Goal: Check status: Check status

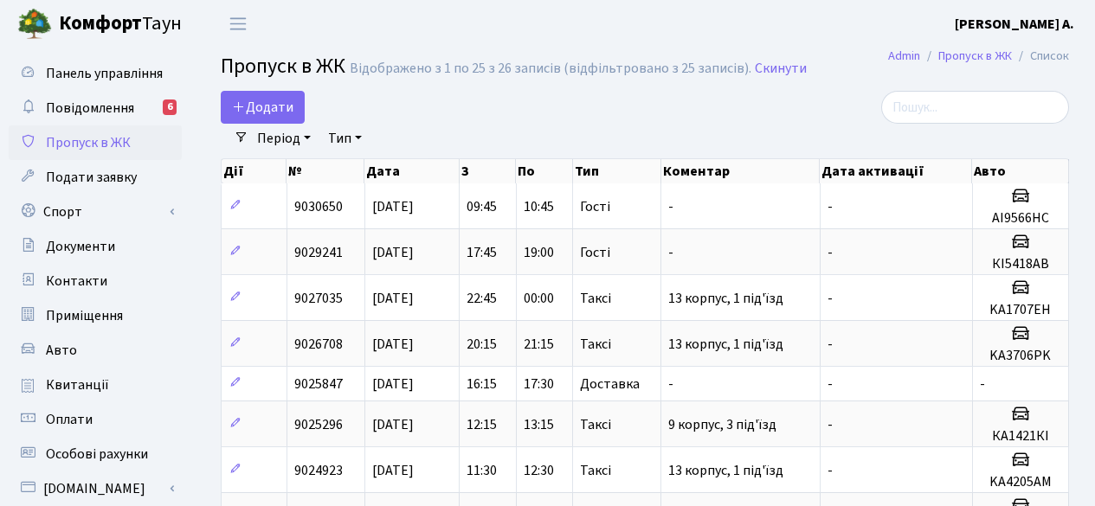
select select "25"
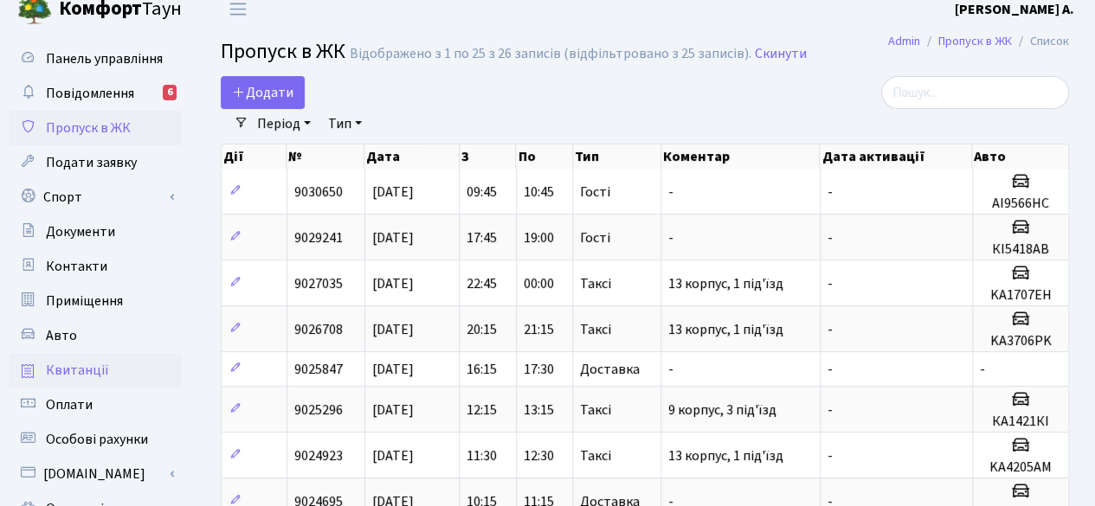
scroll to position [87, 0]
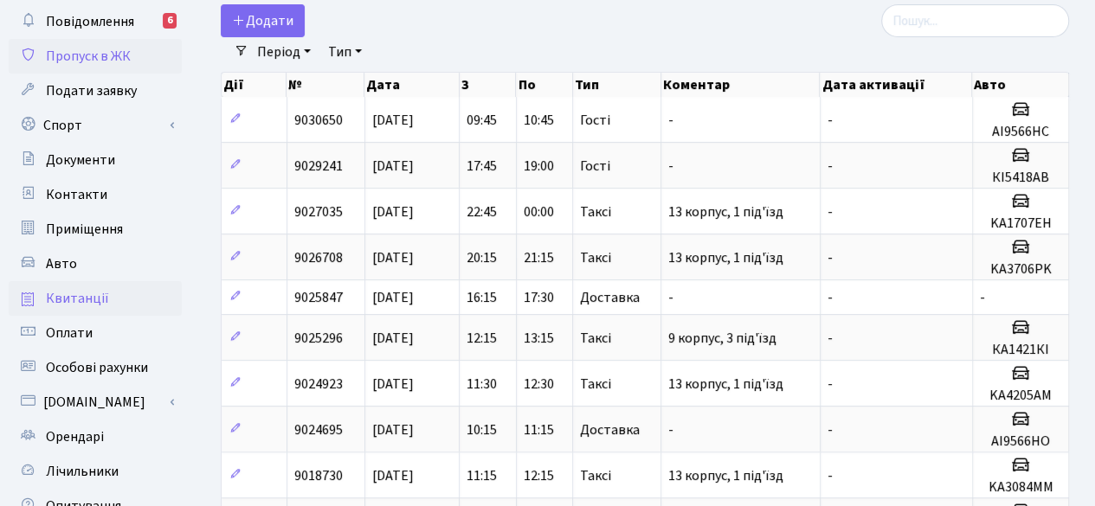
click at [87, 303] on span "Квитанції" at bounding box center [77, 298] width 63 height 19
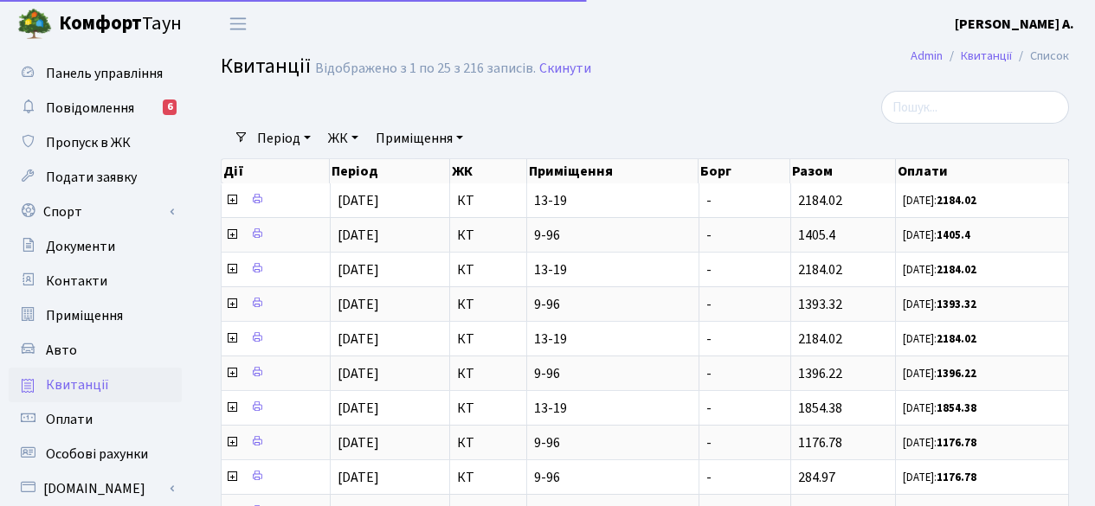
select select "25"
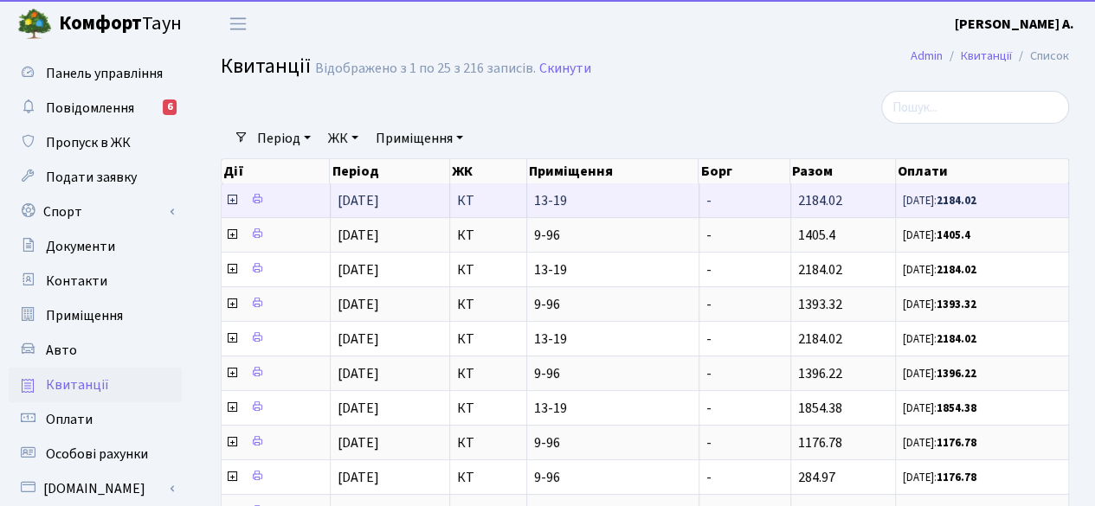
click at [582, 208] on span "13-19" at bounding box center [612, 201] width 157 height 14
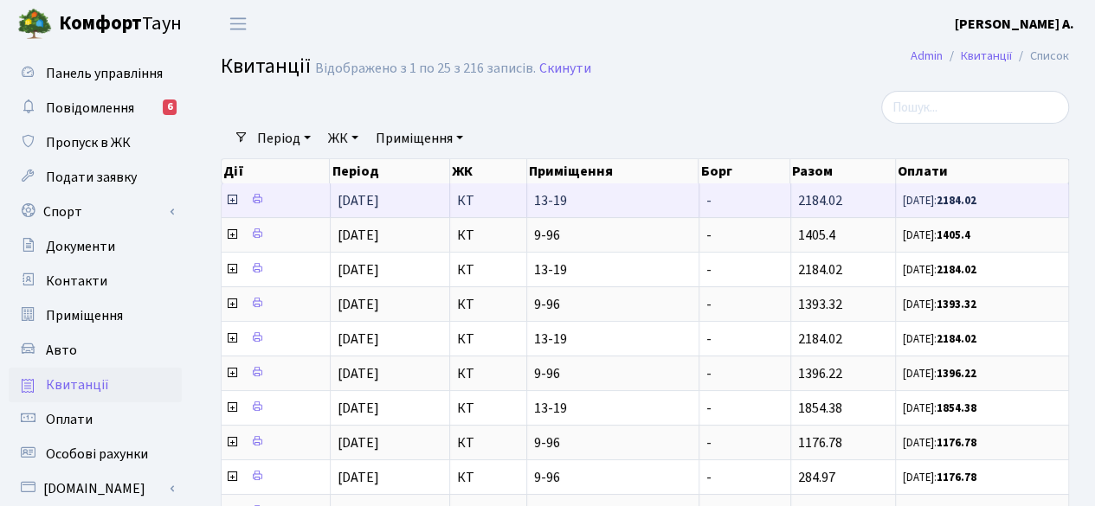
click at [582, 208] on span "13-19" at bounding box center [612, 201] width 157 height 14
click at [260, 198] on icon at bounding box center [257, 199] width 12 height 12
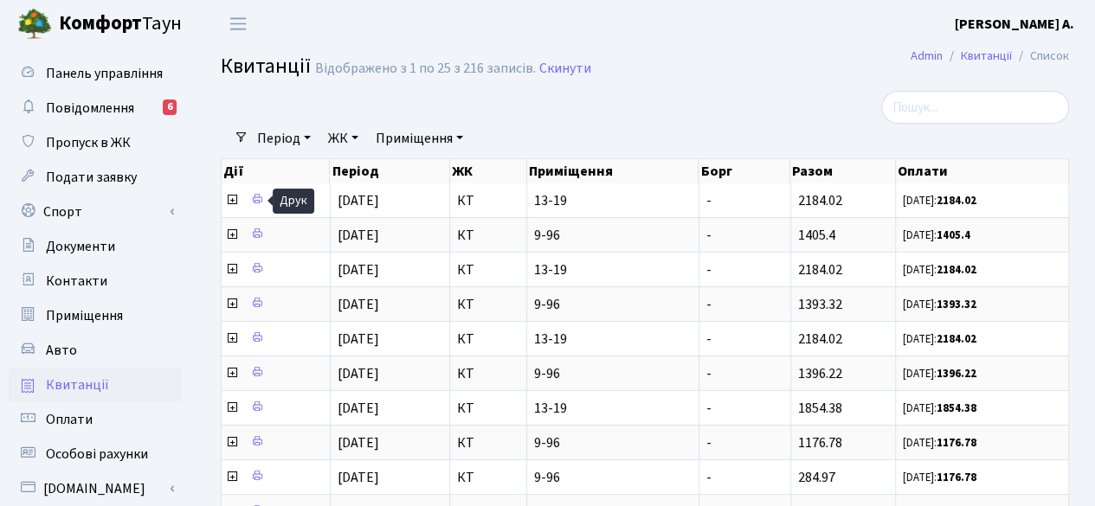
click at [680, 126] on div "Період 01.10.2025 - 01.10.2025 ЖК - КТ Приміщення - КТ 13-19 КТ 9-96 Очистити ф…" at bounding box center [651, 138] width 807 height 29
